Goal: Task Accomplishment & Management: Use online tool/utility

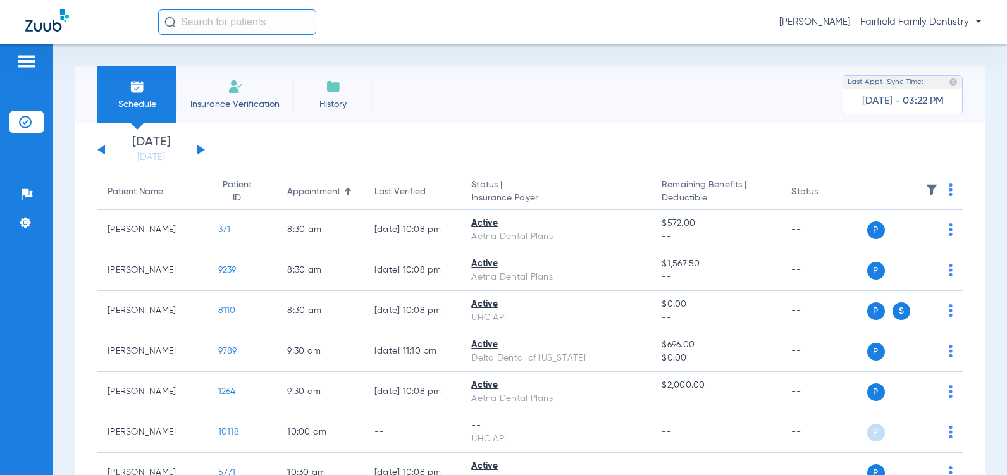
click at [197, 151] on button at bounding box center [201, 149] width 8 height 9
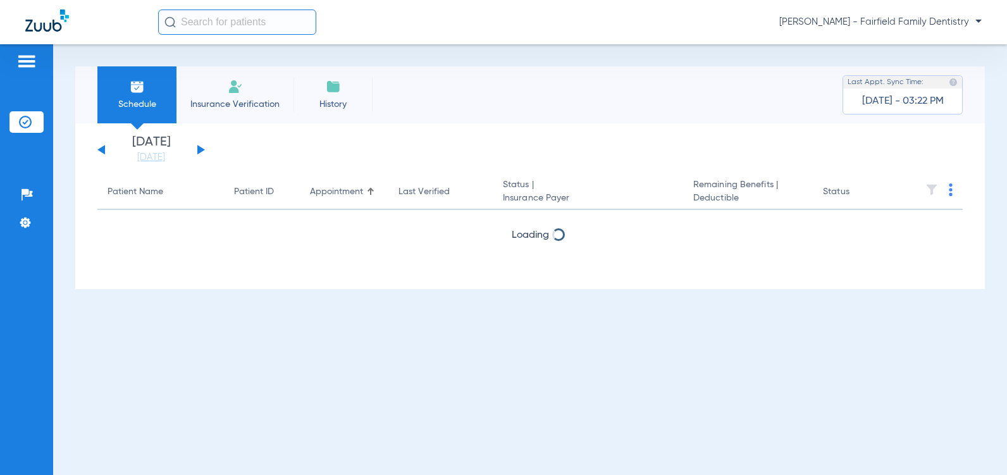
click at [197, 151] on button at bounding box center [201, 149] width 8 height 9
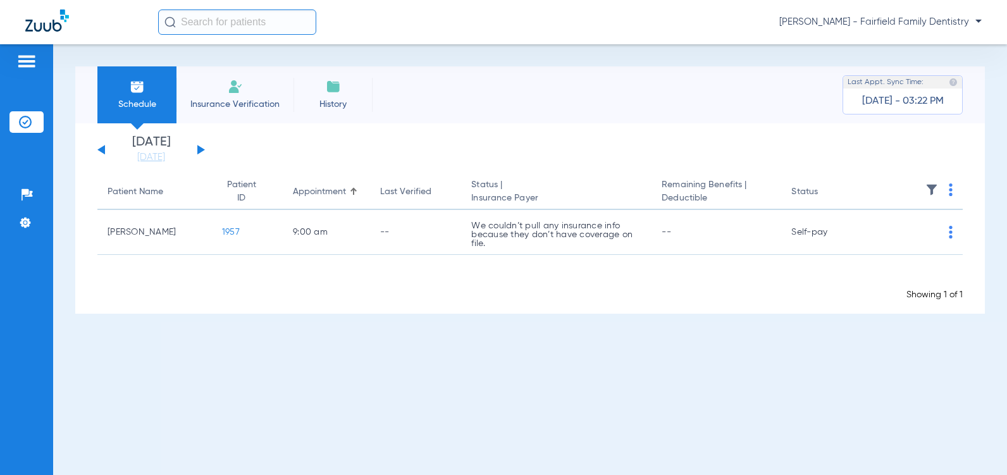
click at [197, 151] on button at bounding box center [201, 149] width 8 height 9
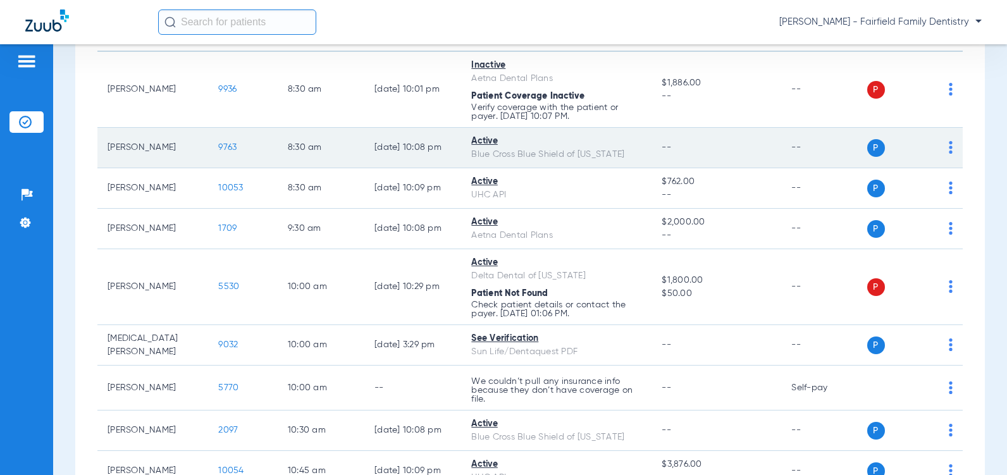
scroll to position [190, 0]
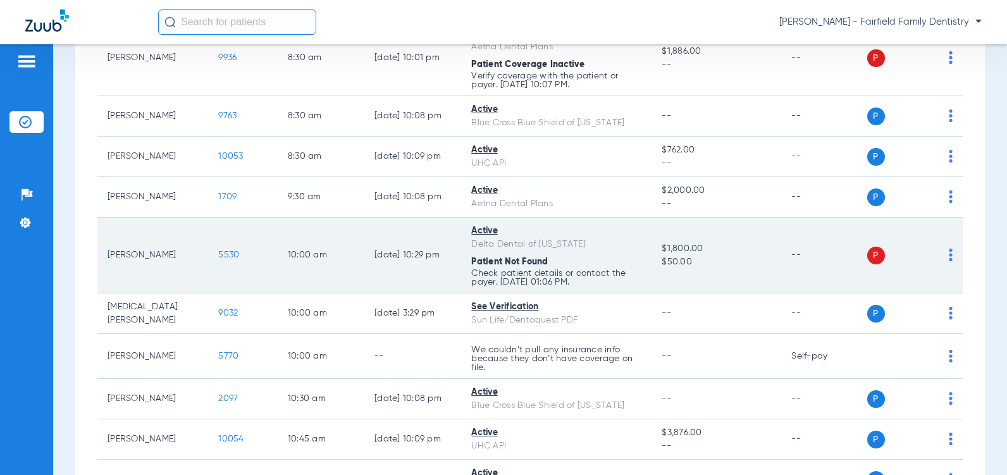
click at [949, 261] on img at bounding box center [951, 255] width 4 height 13
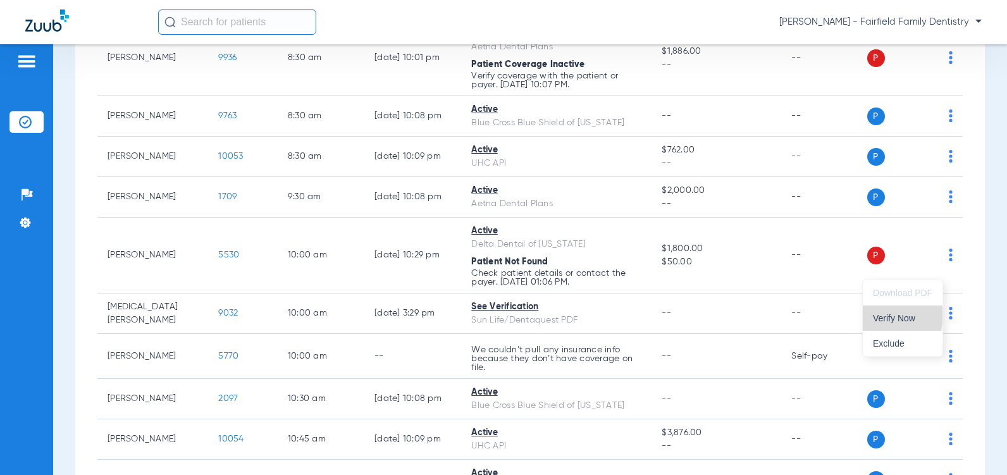
click at [898, 316] on span "Verify Now" at bounding box center [902, 318] width 59 height 9
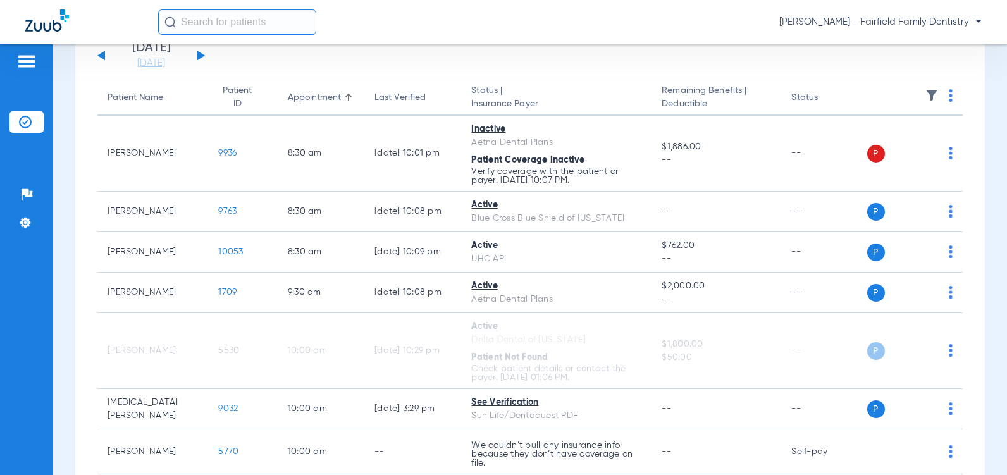
scroll to position [83, 0]
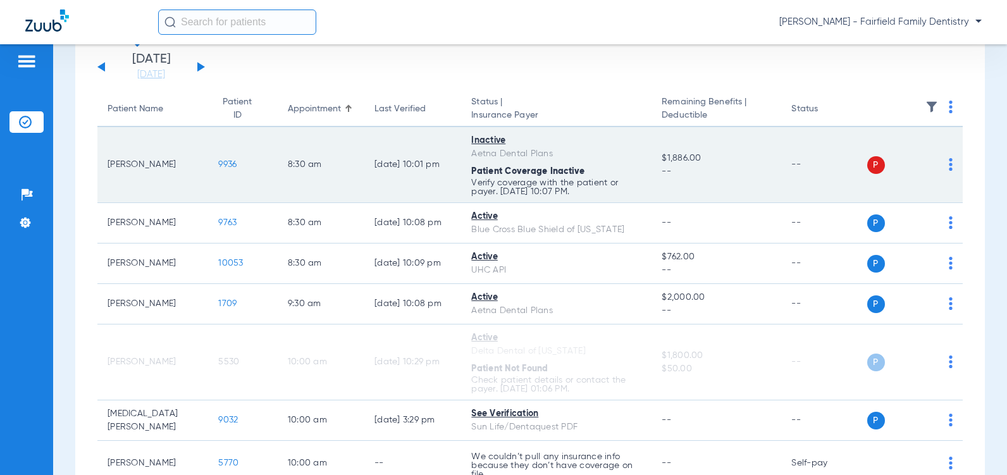
click at [218, 162] on span "9936" at bounding box center [227, 164] width 18 height 9
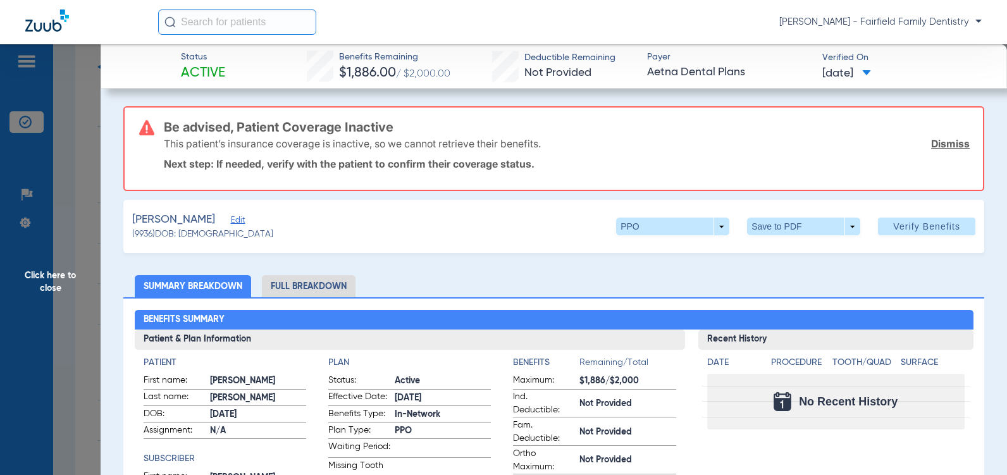
click at [943, 143] on link "Dismiss" at bounding box center [950, 143] width 39 height 13
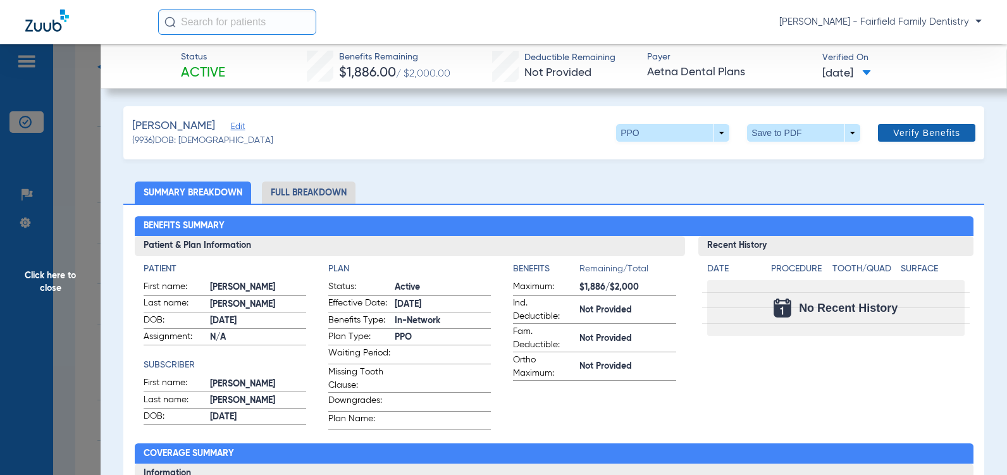
click at [914, 135] on span "Verify Benefits" at bounding box center [926, 133] width 67 height 10
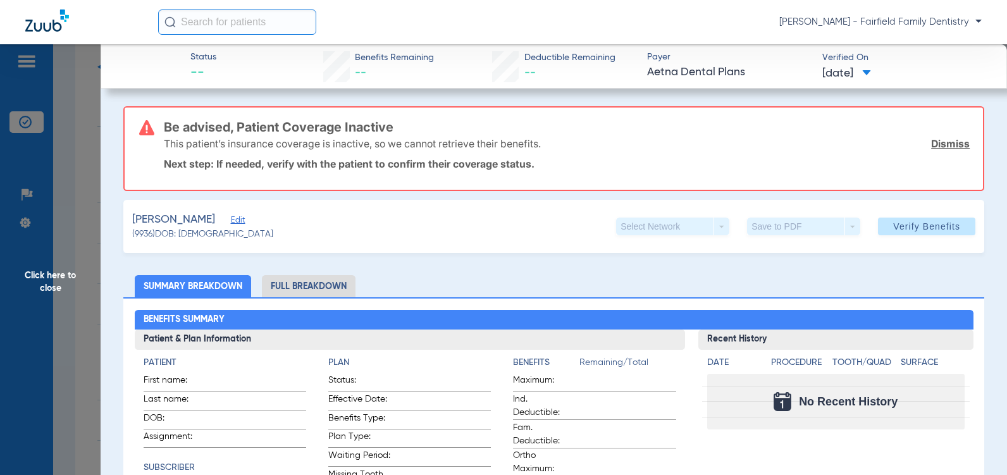
click at [231, 220] on span "Edit" at bounding box center [236, 222] width 11 height 12
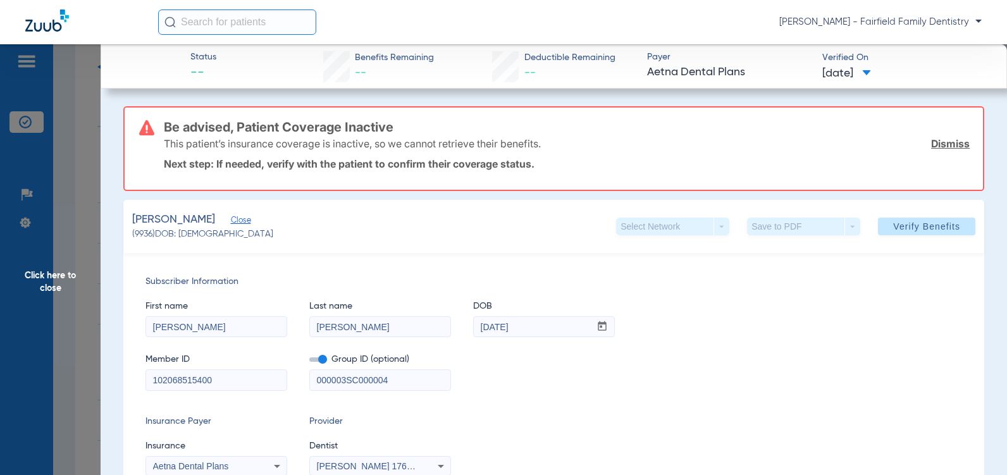
click at [324, 361] on span at bounding box center [318, 359] width 18 height 4
click at [309, 362] on input "checkbox" at bounding box center [309, 362] width 0 height 0
drag, startPoint x: 392, startPoint y: 378, endPoint x: 202, endPoint y: 372, distance: 189.9
click at [202, 372] on div "Member ID 102068515400 Group ID (optional) 000003SC000004" at bounding box center [554, 366] width 817 height 49
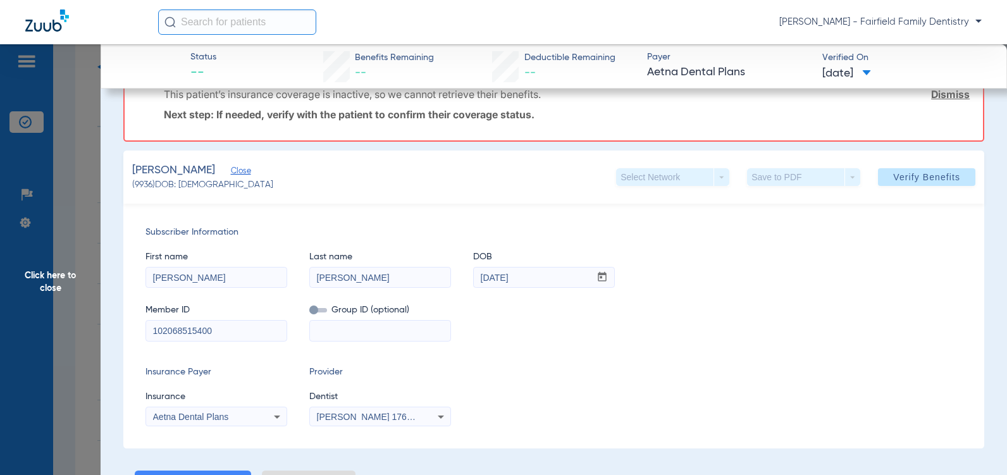
scroll to position [127, 0]
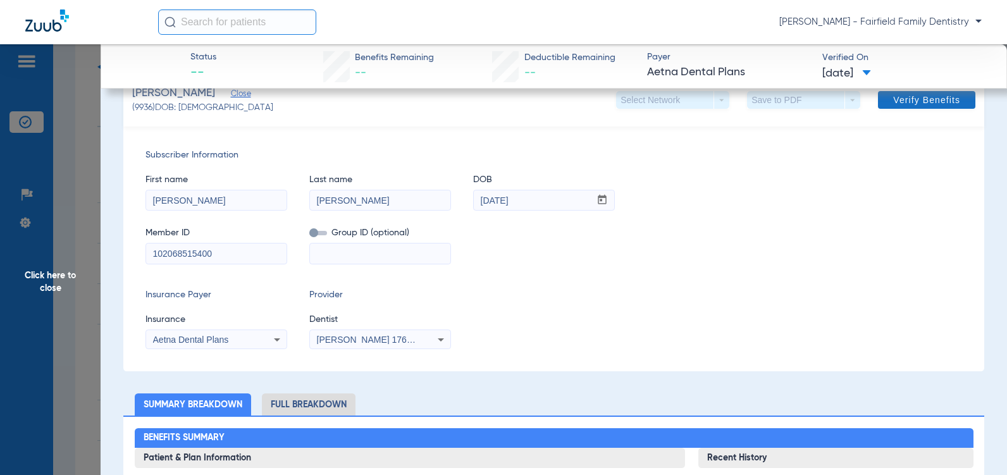
click at [909, 102] on span "Verify Benefits" at bounding box center [926, 100] width 67 height 10
